Goal: Task Accomplishment & Management: Complete application form

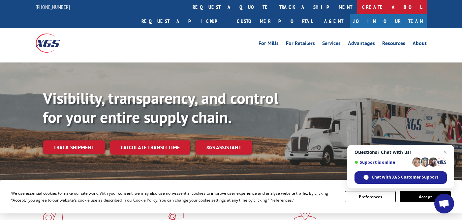
click at [357, 8] on link "Create a BOL" at bounding box center [392, 7] width 70 height 14
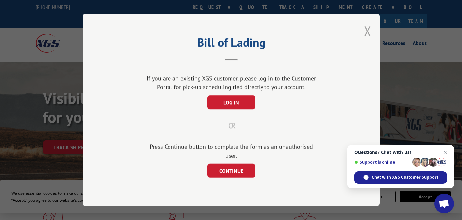
click at [365, 35] on button "Close modal" at bounding box center [367, 30] width 7 height 17
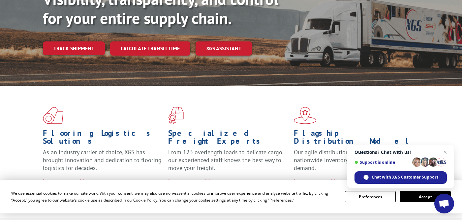
scroll to position [147, 0]
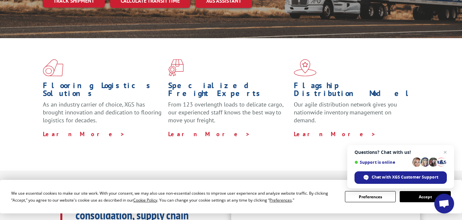
click at [416, 194] on button "Accept" at bounding box center [424, 196] width 51 height 11
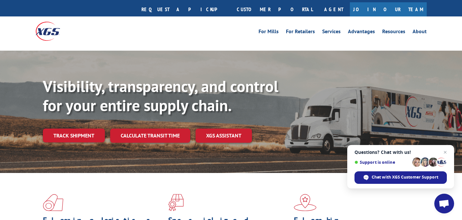
scroll to position [0, 0]
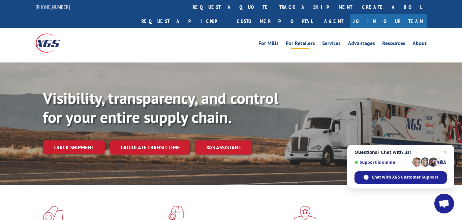
click at [300, 41] on link "For Retailers" at bounding box center [300, 44] width 29 height 7
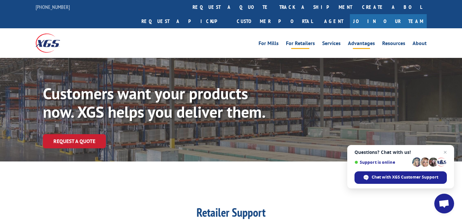
click at [364, 41] on link "Advantages" at bounding box center [361, 44] width 27 height 7
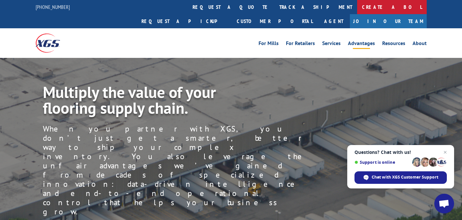
click at [357, 10] on link "Create a BOL" at bounding box center [392, 7] width 70 height 14
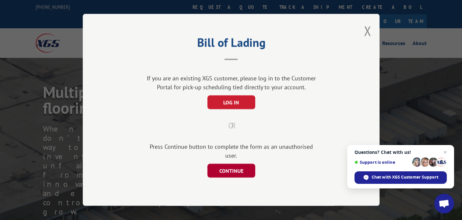
click at [247, 167] on button "CONTINUE" at bounding box center [231, 171] width 48 height 14
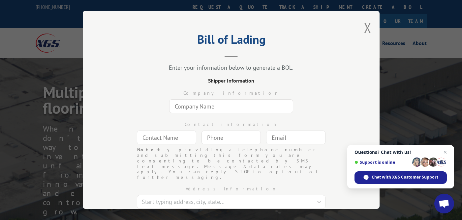
click at [256, 104] on input "text" at bounding box center [231, 107] width 124 height 14
type input "asdf"
click at [179, 136] on input "text" at bounding box center [166, 138] width 59 height 14
type input "af"
click at [224, 136] on input "(___) ___-____" at bounding box center [230, 138] width 59 height 14
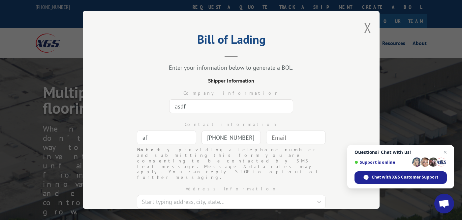
type input "[PHONE_NUMBER]"
click at [278, 136] on input "text" at bounding box center [295, 138] width 59 height 14
type input "[EMAIL_ADDRESS][DOMAIN_NAME]"
click at [295, 107] on div "Company information asdf" at bounding box center [231, 100] width 231 height 31
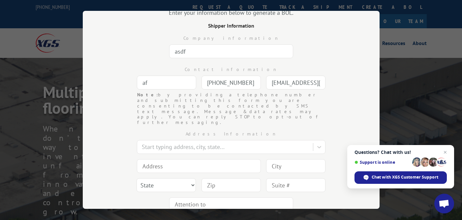
scroll to position [93, 0]
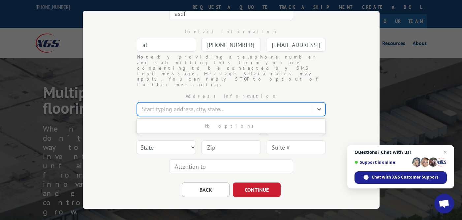
click at [255, 105] on div at bounding box center [226, 109] width 168 height 9
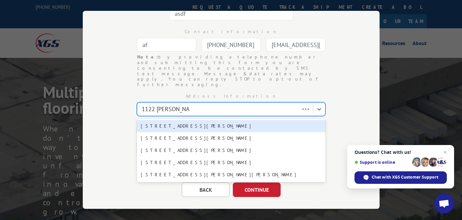
type input "[STREET_ADDRESS][PERSON_NAME]"
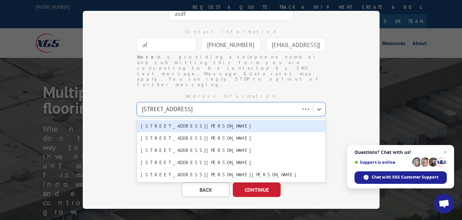
click at [227, 120] on div "[STREET_ADDRESS][PERSON_NAME]" at bounding box center [231, 126] width 189 height 12
type input "[STREET_ADDRESS][PERSON_NAME]"
type input "[GEOGRAPHIC_DATA]"
select select "NY"
type input "11590"
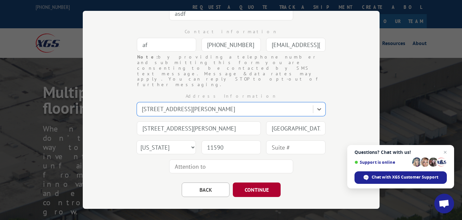
click at [246, 183] on button "CONTINUE" at bounding box center [257, 190] width 48 height 15
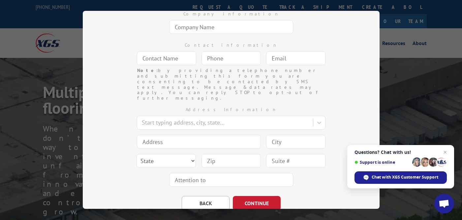
click at [262, 173] on input "text" at bounding box center [231, 180] width 124 height 14
type input "asdfa"
click at [264, 196] on button "CONTINUE" at bounding box center [257, 203] width 48 height 15
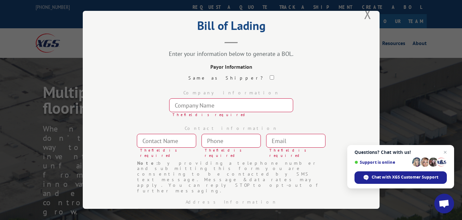
scroll to position [10, 0]
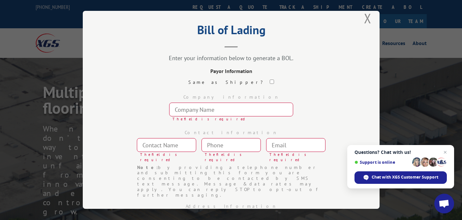
click at [270, 80] on input "checkbox" at bounding box center [272, 82] width 4 height 4
checkbox input "true"
type input "asdf"
type input "af"
type input "[PHONE_NUMBER]"
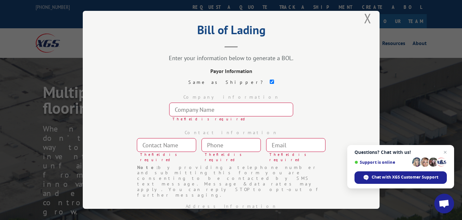
type input "[EMAIL_ADDRESS][DOMAIN_NAME]"
type input "[STREET_ADDRESS][PERSON_NAME]"
type input "[GEOGRAPHIC_DATA]"
select select "NY"
type input "11590"
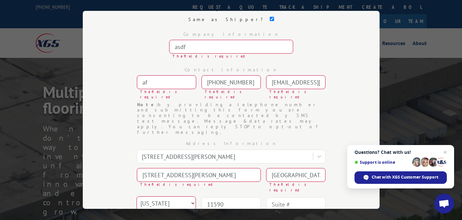
scroll to position [123, 0]
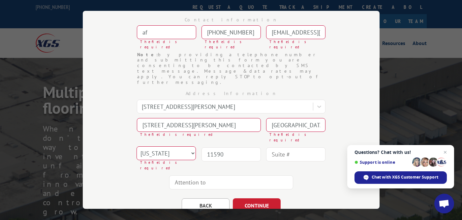
click at [274, 181] on div "Bill of Lading Enter your information below to generate a BOL. Payor Informatio…" at bounding box center [231, 110] width 297 height 198
click at [274, 199] on button "CONTINUE" at bounding box center [257, 206] width 48 height 15
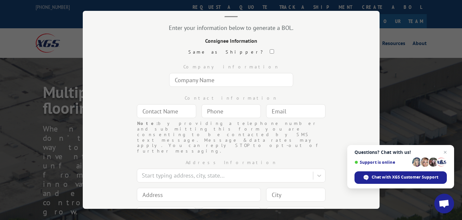
scroll to position [37, 0]
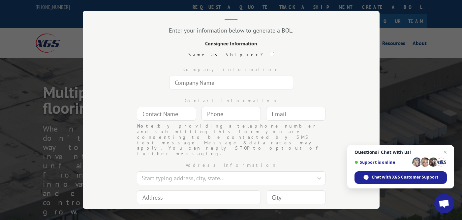
click at [270, 54] on input "checkbox" at bounding box center [272, 54] width 4 height 4
checkbox input "true"
type input "asdf"
type input "af"
type input "[PHONE_NUMBER]"
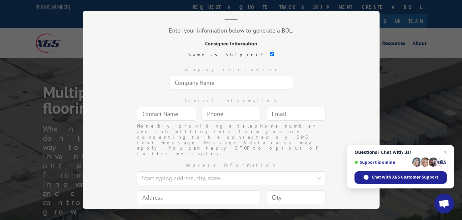
type input "[EMAIL_ADDRESS][DOMAIN_NAME]"
type input "[STREET_ADDRESS][PERSON_NAME]"
type input "[GEOGRAPHIC_DATA]"
select select "NY"
type input "11590"
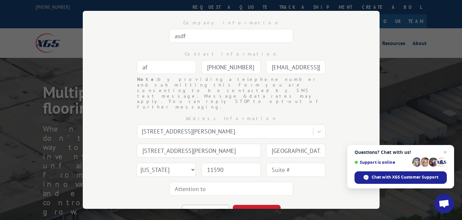
scroll to position [106, 0]
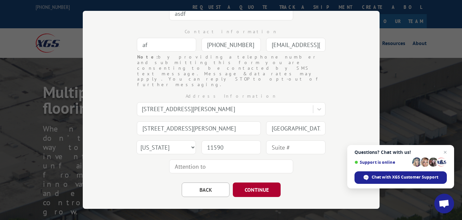
click at [262, 183] on button "CONTINUE" at bounding box center [257, 190] width 48 height 15
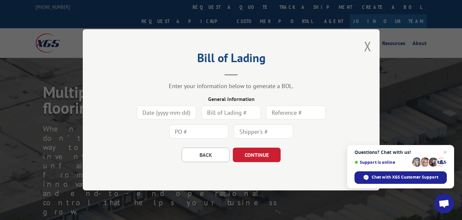
click at [171, 110] on input at bounding box center [166, 113] width 59 height 14
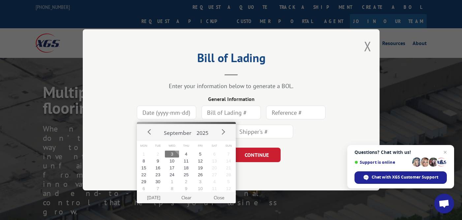
click at [174, 154] on button "3" at bounding box center [172, 154] width 14 height 7
type input "[DATE]"
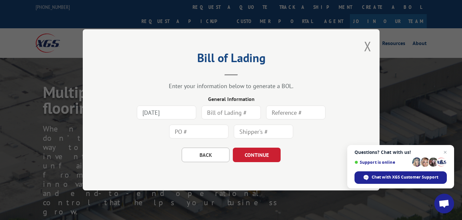
click at [226, 113] on input "text" at bounding box center [230, 113] width 59 height 14
type input "23234"
click at [281, 113] on input "text" at bounding box center [295, 113] width 59 height 14
type input "ert4234"
click at [207, 131] on input "text" at bounding box center [198, 132] width 59 height 14
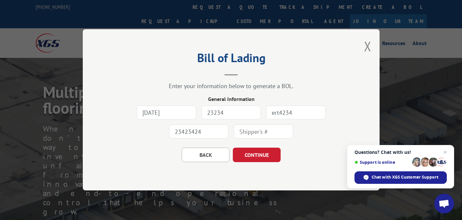
type input "23423424"
click at [249, 129] on input "text" at bounding box center [263, 132] width 59 height 14
type input "234234"
click at [251, 154] on button "CONTINUE" at bounding box center [257, 155] width 48 height 15
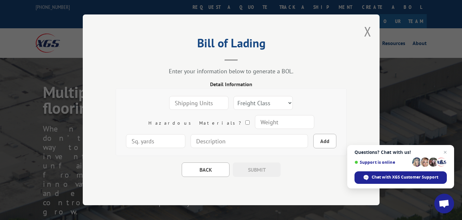
click at [197, 102] on input "number" at bounding box center [198, 104] width 59 height 14
type input "1"
click at [234, 102] on select "Freight Class 50 55 60 65 70 77 85 92 100 110 125 150 175 200 250 300 400 500 C…" at bounding box center [262, 104] width 59 height 14
select select "50"
click at [233, 97] on select "Freight Class 50 55 60 65 70 77 85 92 100 110 125 150 175 200 250 300 400 500 C…" at bounding box center [262, 104] width 59 height 14
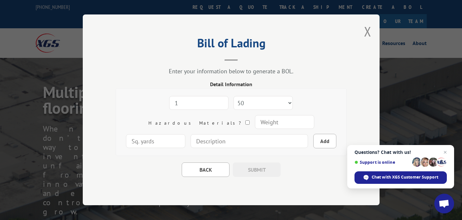
click at [254, 125] on input "number" at bounding box center [283, 123] width 59 height 14
type input "100"
click at [185, 135] on input "number" at bounding box center [155, 142] width 59 height 14
click at [185, 135] on input "1" at bounding box center [155, 142] width 59 height 14
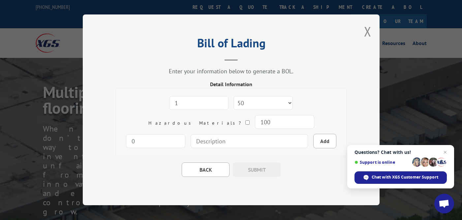
type input "0"
click at [185, 135] on input "0" at bounding box center [155, 142] width 59 height 14
click at [306, 122] on div "1 Freight Class 50 55 60 65 70 77 85 92 100 110 125 150 175 200 250 300 400 500…" at bounding box center [231, 122] width 220 height 57
click at [313, 137] on button "Add" at bounding box center [324, 141] width 23 height 15
select select
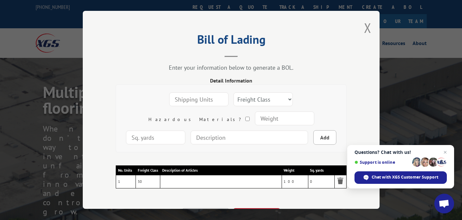
scroll to position [43, 0]
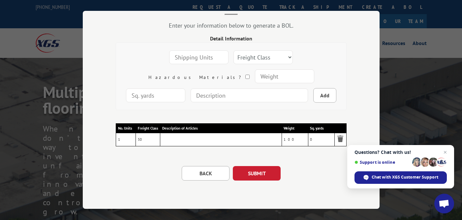
click at [251, 140] on td "Description of Articles" at bounding box center [221, 140] width 122 height 14
click at [240, 97] on input at bounding box center [248, 96] width 117 height 14
type input "asdfasdf"
click at [313, 93] on button "Add" at bounding box center [324, 96] width 23 height 15
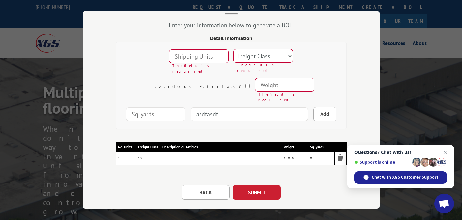
click at [254, 80] on input "number" at bounding box center [283, 85] width 59 height 14
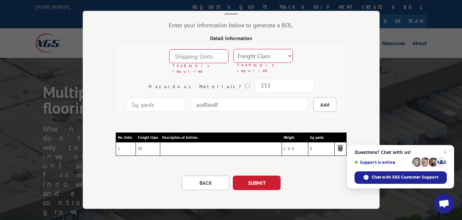
type input "333"
click at [198, 56] on input "number" at bounding box center [198, 57] width 59 height 14
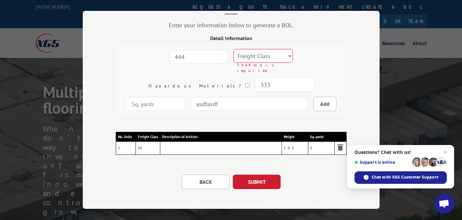
type input "444"
click at [233, 57] on select "Freight Class 50 55 60 65 70 77 85 92 100 110 125 150 175 200 250 300 400 500 C…" at bounding box center [262, 56] width 59 height 14
select select "50"
click at [233, 50] on select "Freight Class 50 55 60 65 70 77 85 92 100 110 125 150 175 200 250 300 400 500 C…" at bounding box center [262, 56] width 59 height 14
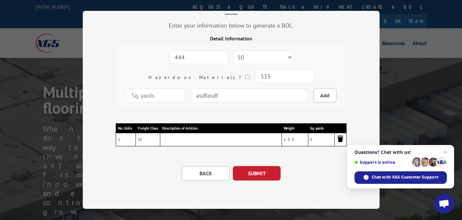
click at [340, 138] on img at bounding box center [340, 139] width 8 height 8
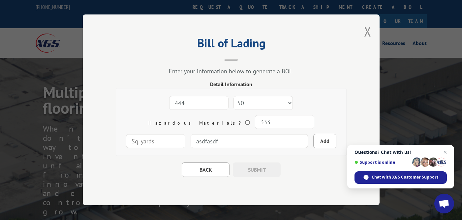
scroll to position [0, 0]
click at [313, 142] on button "Add" at bounding box center [324, 141] width 23 height 15
select select
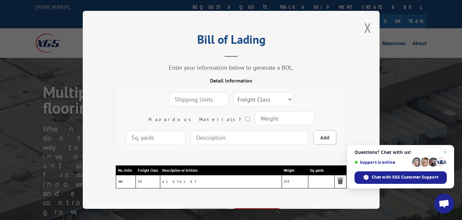
scroll to position [43, 0]
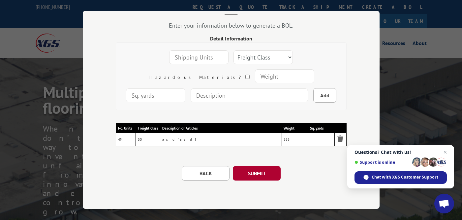
click at [273, 171] on button "SUBMIT" at bounding box center [257, 174] width 48 height 15
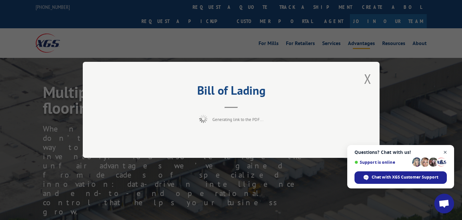
click at [447, 153] on span "Open chat" at bounding box center [445, 153] width 8 height 8
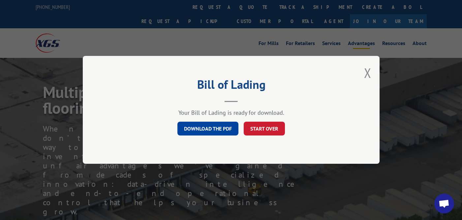
click at [230, 131] on link "DOWNLOAD THE PDF" at bounding box center [207, 129] width 61 height 14
